Goal: Information Seeking & Learning: Find specific fact

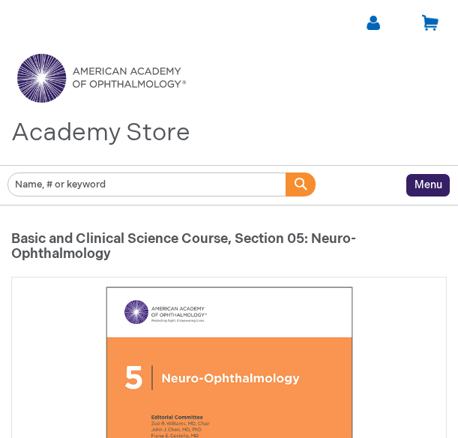
type input "0"
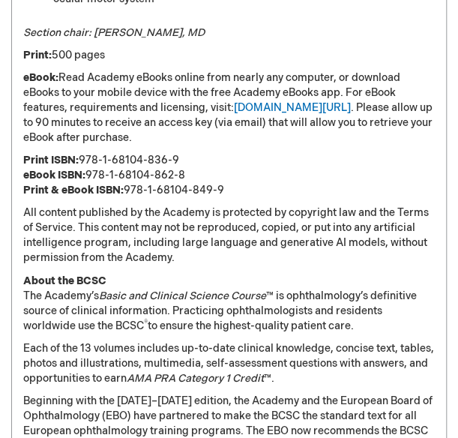
scroll to position [1813, 0]
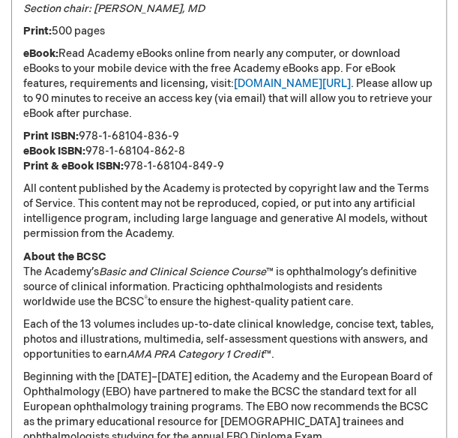
drag, startPoint x: 118, startPoint y: 149, endPoint x: 173, endPoint y: 149, distance: 54.7
click at [120, 149] on p "Print ISBN: 978-1-68104-836-9 eBook ISBN: 978-1-68104-862-8 Print & eBook ISBN:…" at bounding box center [228, 151] width 411 height 45
drag, startPoint x: 184, startPoint y: 149, endPoint x: 106, endPoint y: 151, distance: 78.0
click at [106, 151] on p "Print ISBN: 978-1-68104-836-9 eBook ISBN: 978-1-68104-862-8 Print & eBook ISBN:…" at bounding box center [228, 151] width 411 height 45
drag, startPoint x: 256, startPoint y: 162, endPoint x: 124, endPoint y: 160, distance: 131.9
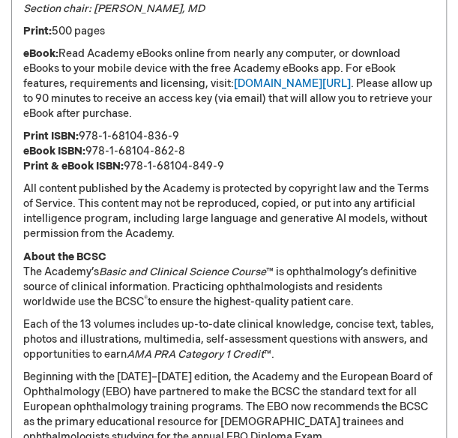
click at [124, 160] on p "Print ISBN: 978-1-68104-836-9 eBook ISBN: 978-1-68104-862-8 Print & eBook ISBN:…" at bounding box center [228, 151] width 411 height 45
copy p "978-1-68104-849-9"
click at [205, 142] on p "Print ISBN: 978-1-68104-836-9 eBook ISBN: 978-1-68104-862-8 Print & eBook ISBN:…" at bounding box center [228, 151] width 411 height 45
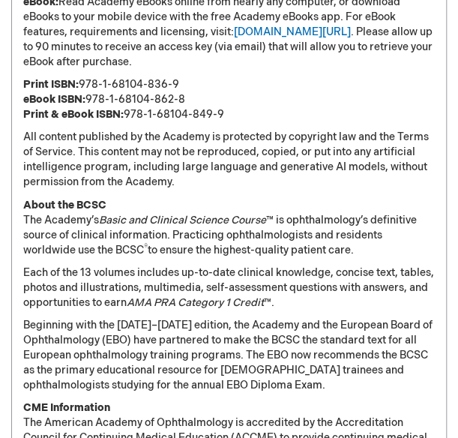
scroll to position [1738, 0]
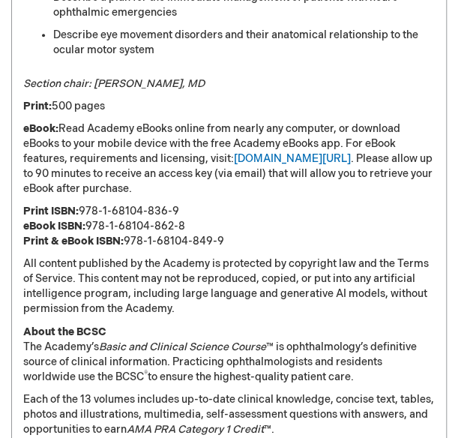
drag, startPoint x: 193, startPoint y: 220, endPoint x: 88, endPoint y: 220, distance: 104.9
click at [88, 220] on p "Print ISBN: 978-1-68104-836-9 eBook ISBN: 978-1-68104-862-8 Print & eBook ISBN:…" at bounding box center [228, 226] width 411 height 45
copy p "978-1-68104-862-8"
drag, startPoint x: 127, startPoint y: 238, endPoint x: 226, endPoint y: 238, distance: 99.7
click at [226, 238] on p "Print ISBN: 978-1-68104-836-9 eBook ISBN: 978-1-68104-862-8 Print & eBook ISBN:…" at bounding box center [228, 226] width 411 height 45
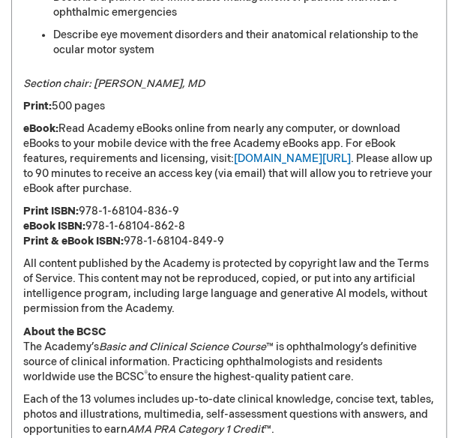
copy p "978-1-68104-849-9"
